Goal: Use online tool/utility: Use online tool/utility

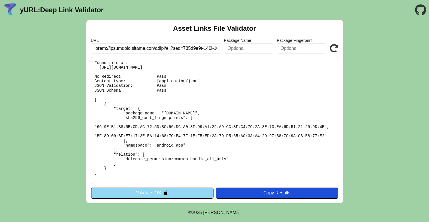
scroll to position [0, 3966]
type input "[URL][DOMAIN_NAME].."
click at [247, 190] on button "Copy Results" at bounding box center [277, 193] width 123 height 11
click at [332, 47] on icon at bounding box center [334, 48] width 9 height 9
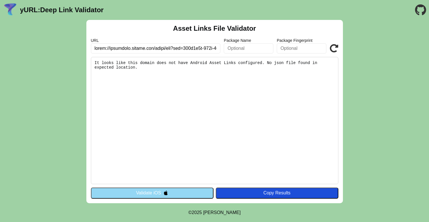
click at [168, 49] on input "text" at bounding box center [156, 48] width 130 height 10
paste input "www.walmart.com/browse/auto-tires/mobil-delvac/91083_5584232_6279748?dclid=CLvJ…"
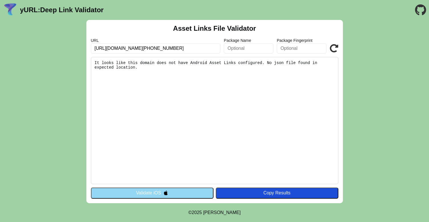
type input "[URL][DOMAIN_NAME][PHONE_NUMBER]"
click at [335, 45] on icon at bounding box center [334, 48] width 9 height 9
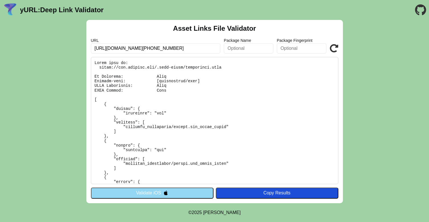
click at [172, 50] on input "https://www.walmart.com/browse/auto-tires/mobil-delvac/91083_5584232_6279748?dc…" at bounding box center [156, 48] width 130 height 10
paste input "azinsight.adsrvr.org/track/clk?imp=078c2a2f-345e-486f-a342-3b628f147fe8&ag=nfbo…"
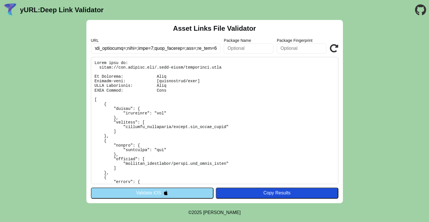
type input "https://azinsight.adsrvr.org/track/clk?imp=078c2a2f-345e-486f-a342-3b628f147fe8…"
click at [335, 48] on icon at bounding box center [334, 48] width 9 height 9
